Goal: Entertainment & Leisure: Consume media (video, audio)

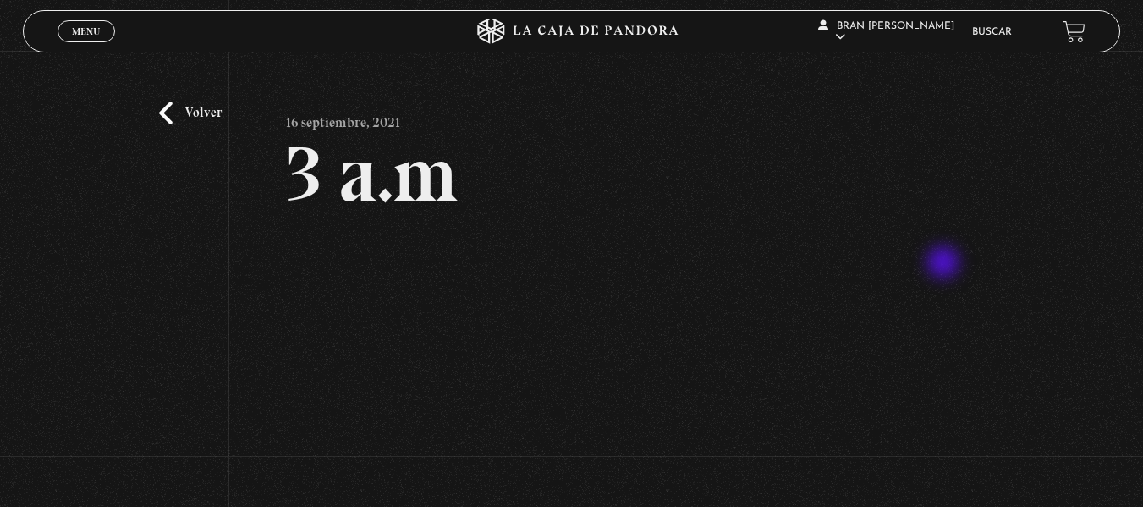
scroll to position [114, 0]
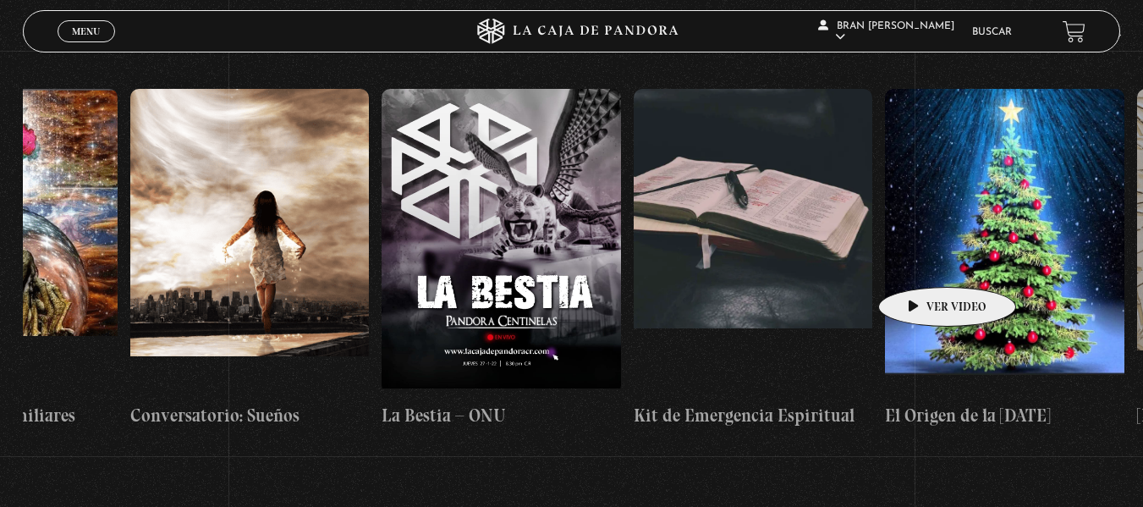
scroll to position [0, 18521]
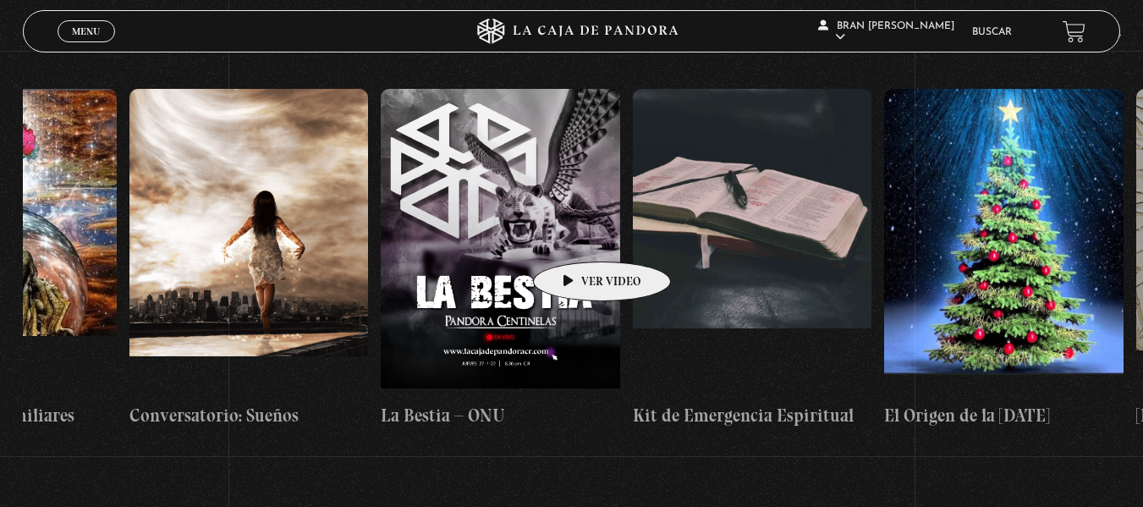
click at [575, 236] on figure at bounding box center [500, 241] width 239 height 305
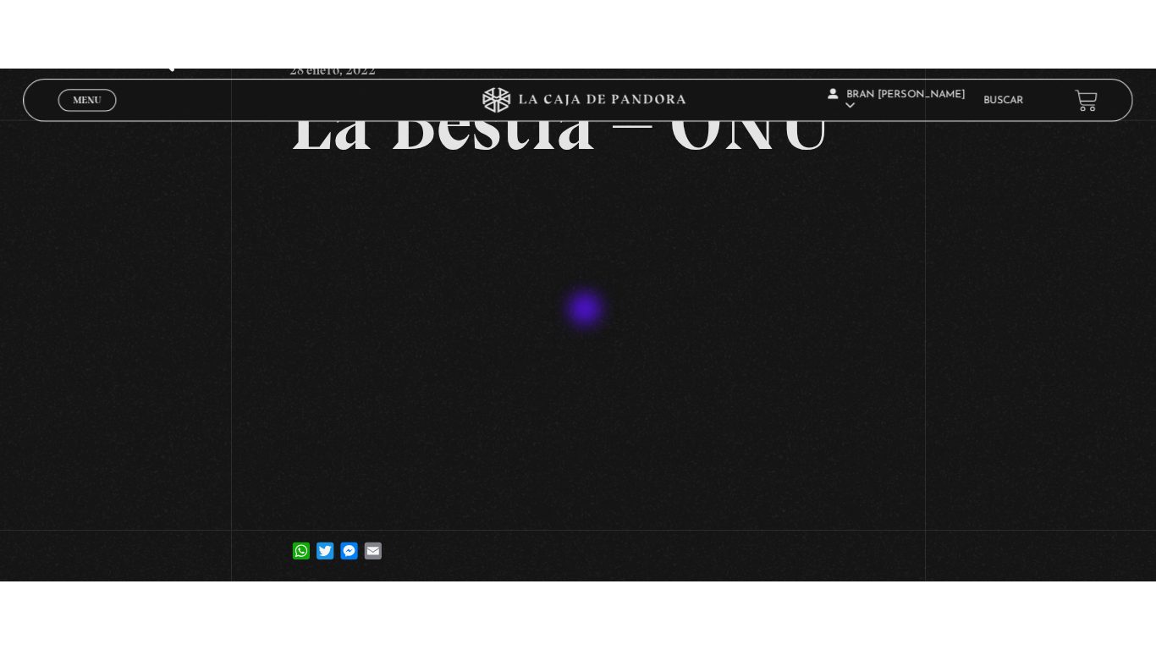
scroll to position [122, 0]
